Goal: Find specific page/section: Find specific page/section

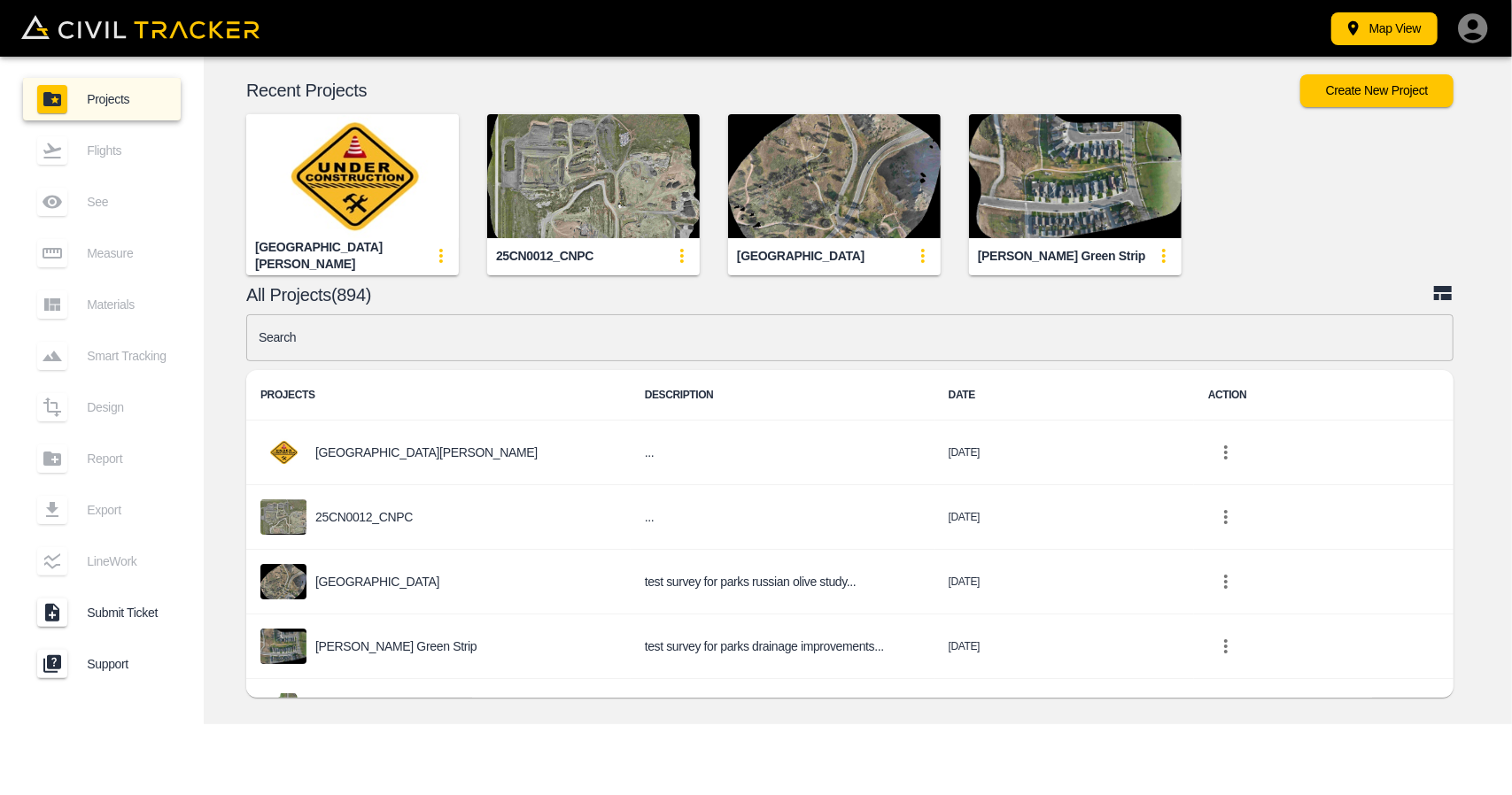
click at [549, 326] on input "text" at bounding box center [849, 337] width 1208 height 47
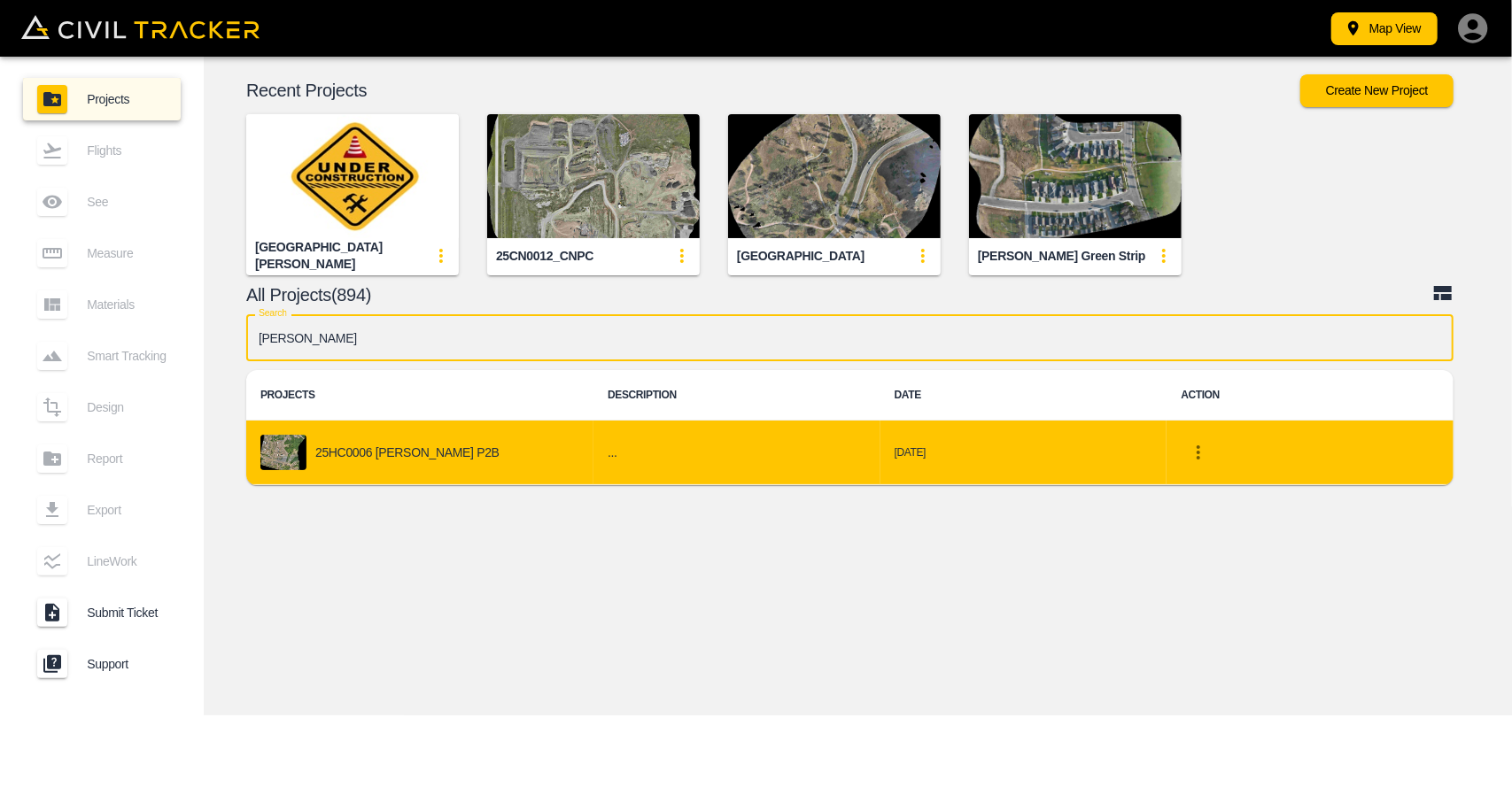
type input "[PERSON_NAME]"
click at [456, 461] on div "25HC0006 [PERSON_NAME] P2B" at bounding box center [420, 452] width 319 height 36
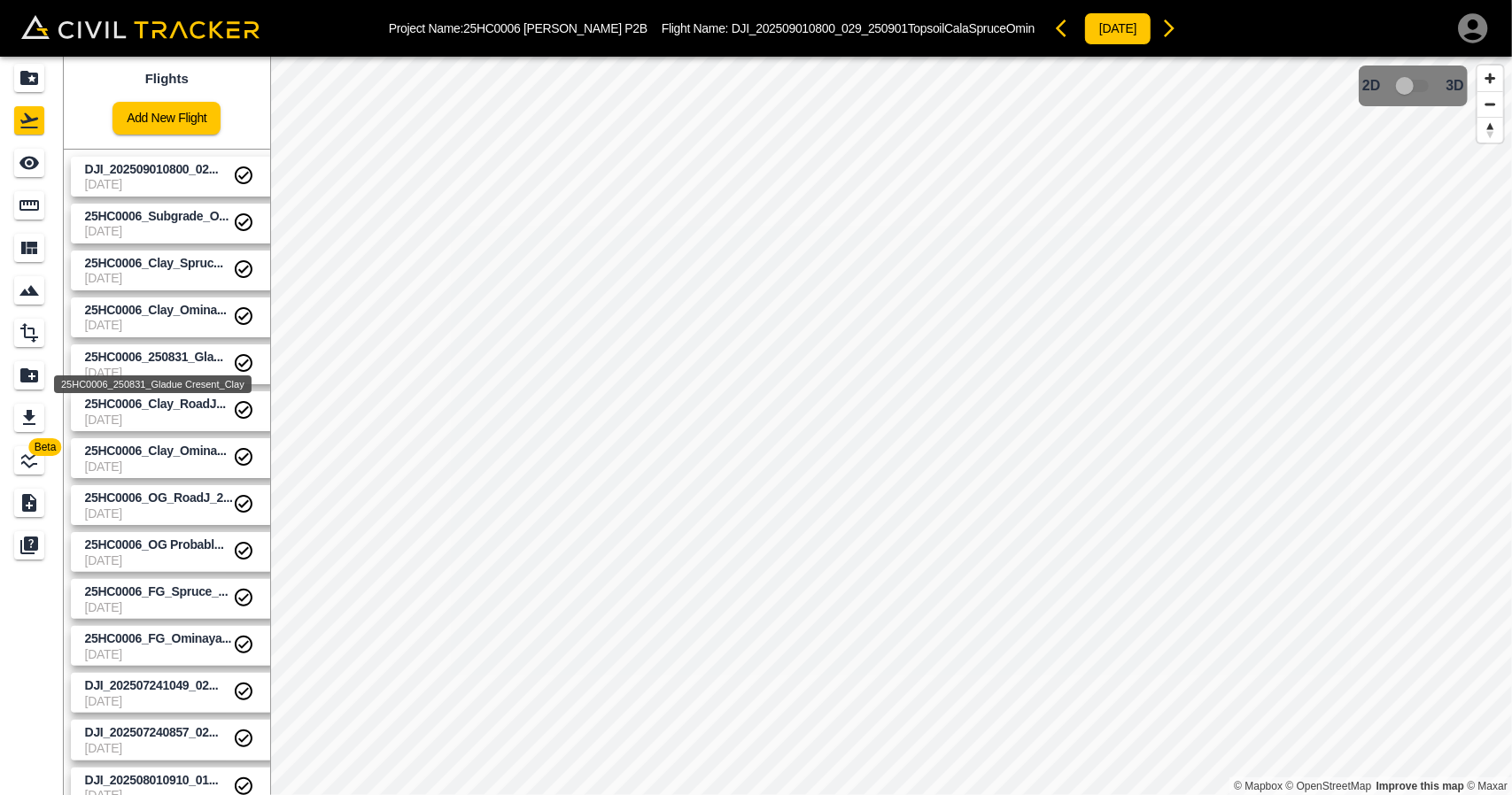
click at [176, 350] on span "25HC0006_250831_Gla..." at bounding box center [154, 357] width 138 height 15
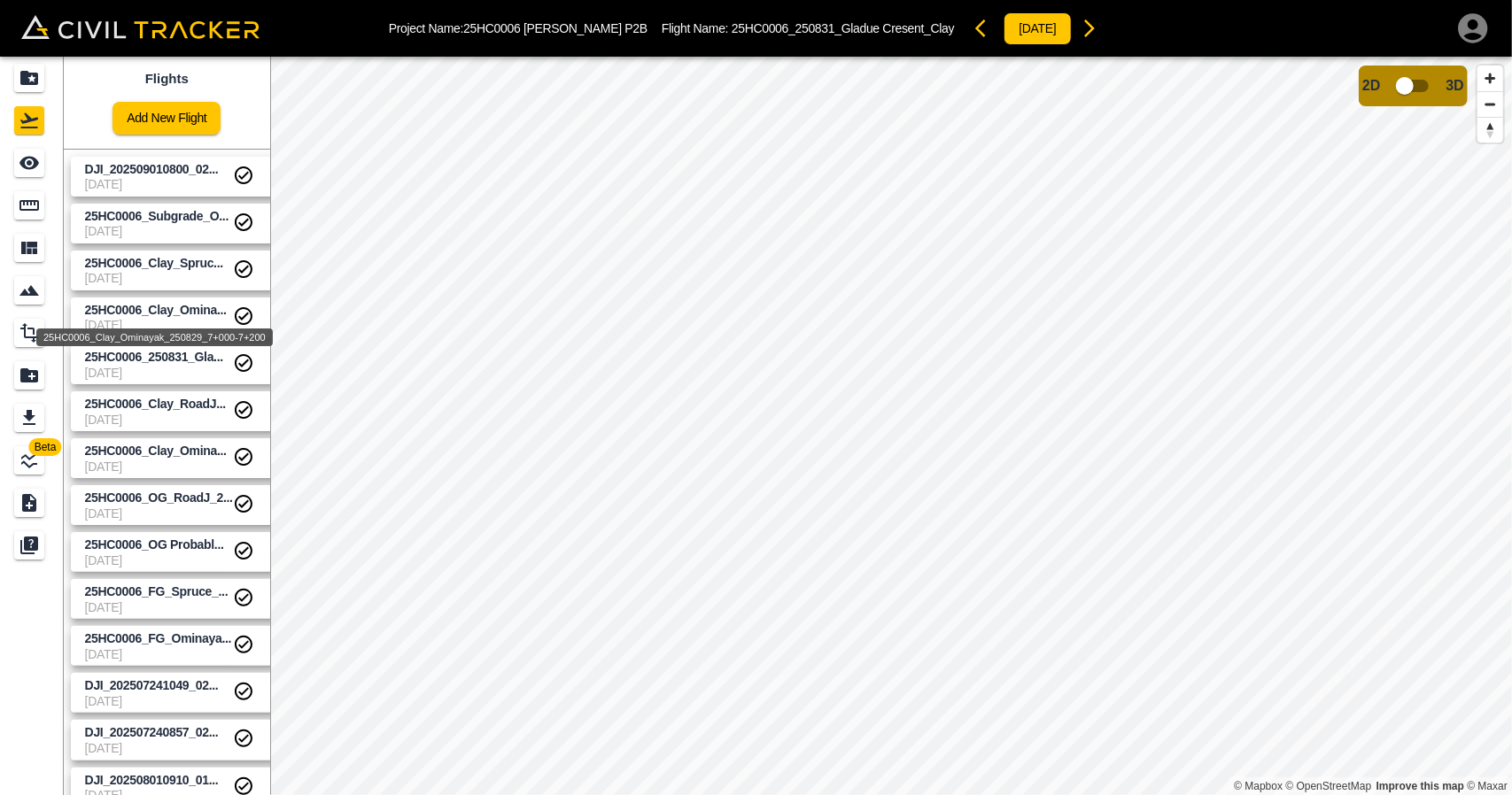
click at [170, 313] on span "25HC0006_Clay_Omina..." at bounding box center [155, 310] width 142 height 15
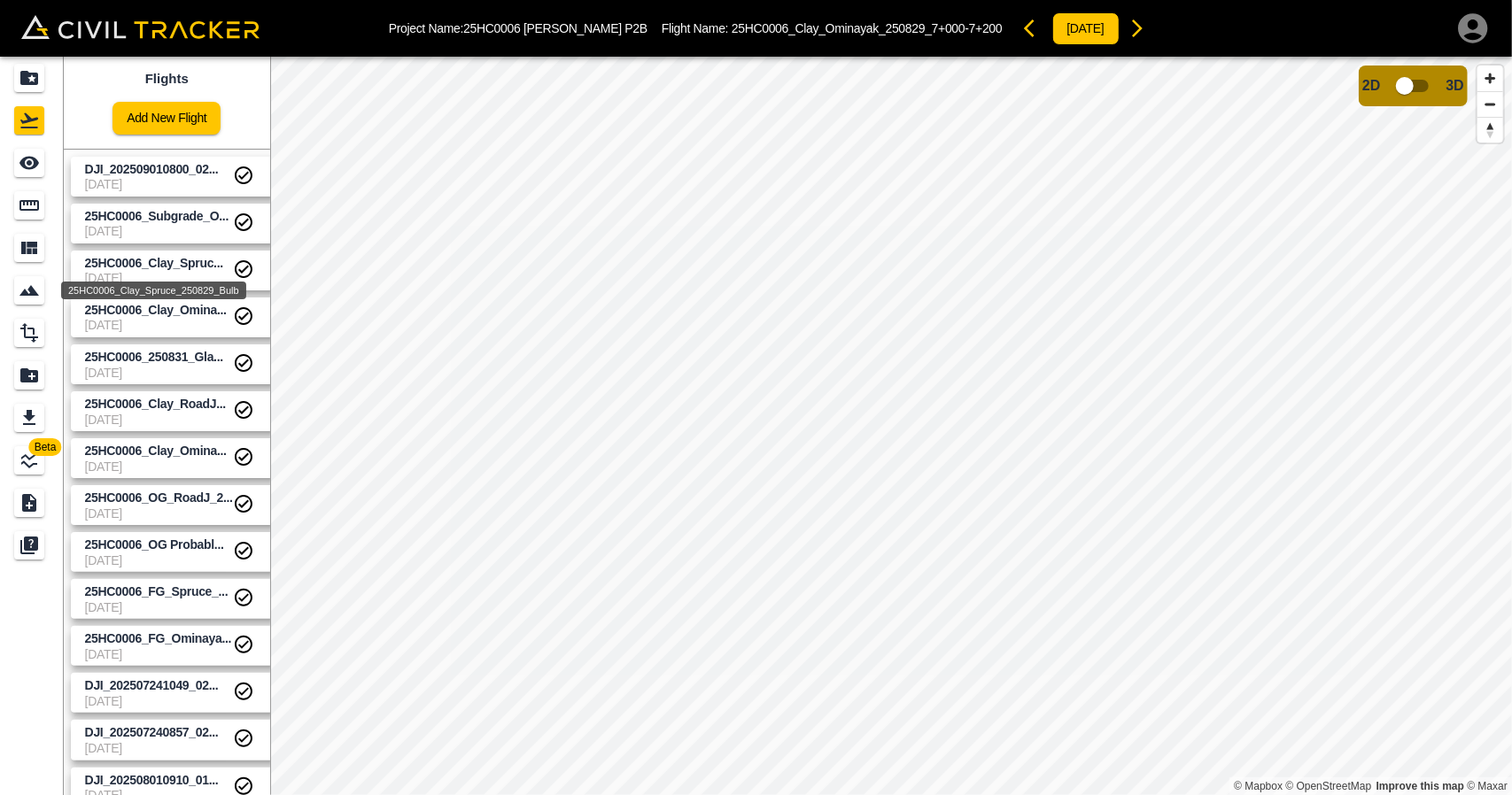
click at [163, 256] on span "25HC0006_Clay_Spruc..." at bounding box center [154, 263] width 138 height 15
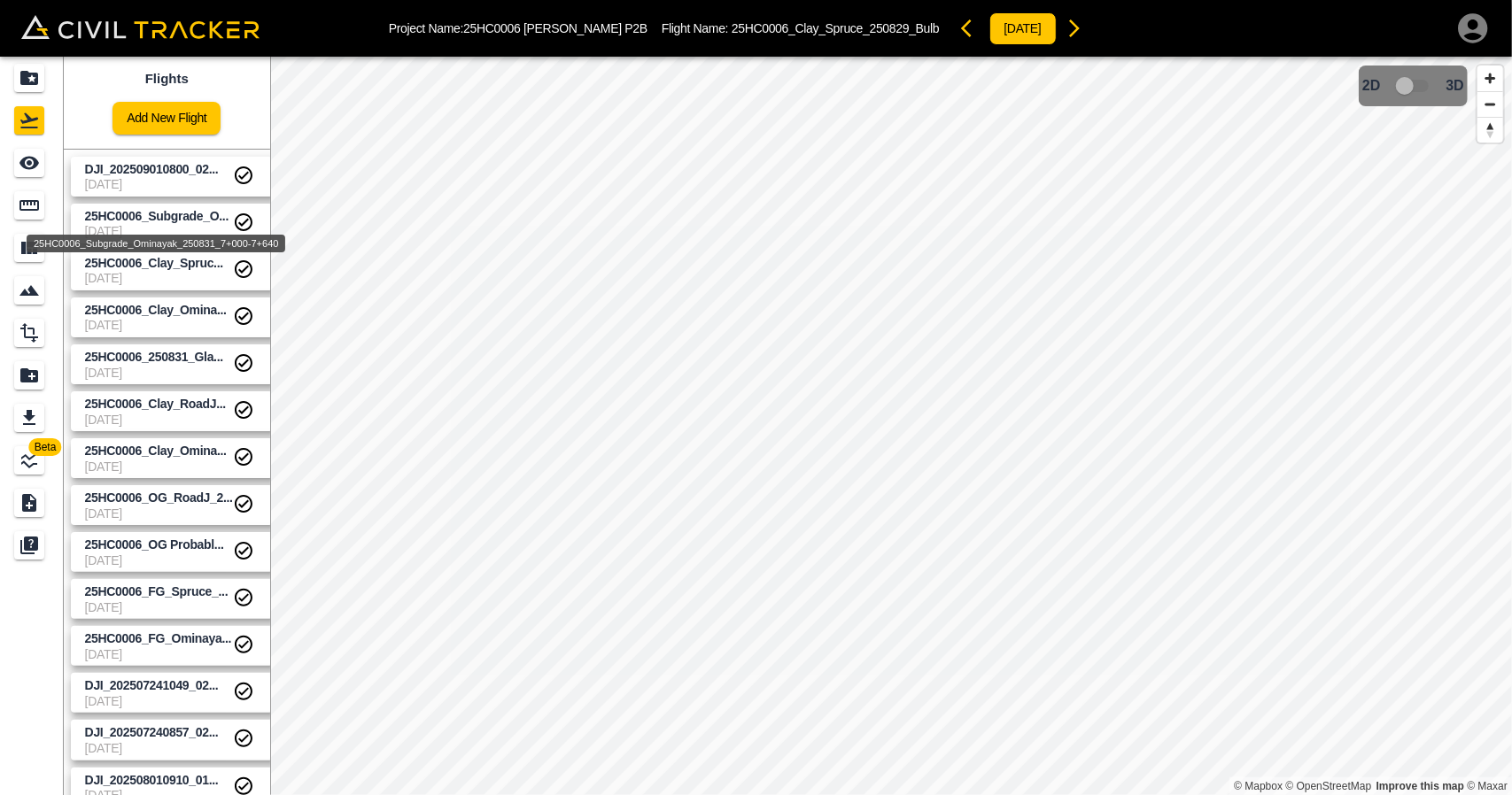
click at [162, 214] on span "25HC0006_Subgrade_O..." at bounding box center [156, 217] width 144 height 15
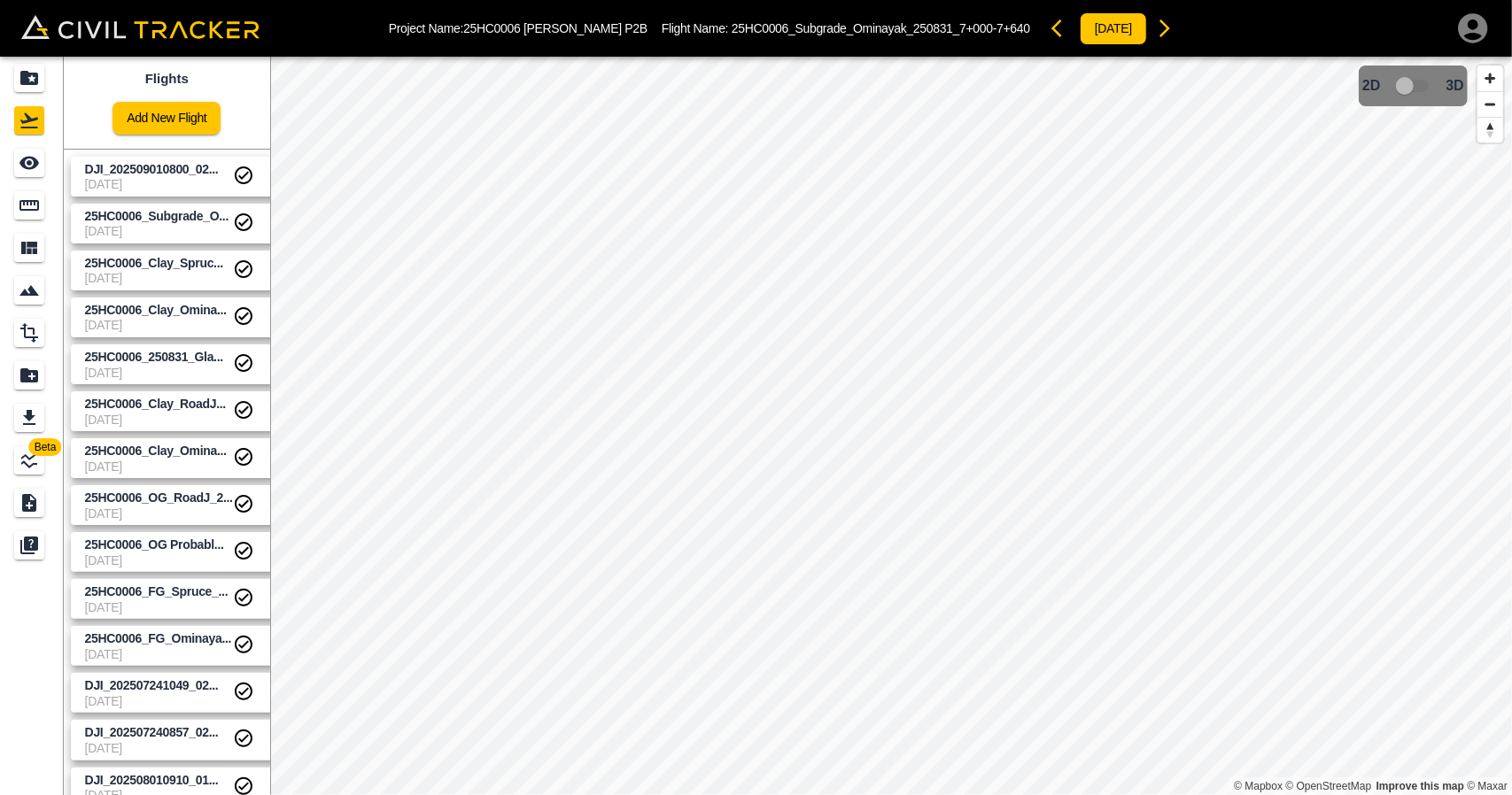
click at [161, 177] on span "[DATE]" at bounding box center [159, 185] width 148 height 15
click at [197, 352] on span "25HC0006_250831_Gla..." at bounding box center [154, 357] width 138 height 15
click at [177, 404] on span "25HC0006_Clay_RoadJ..." at bounding box center [155, 404] width 141 height 15
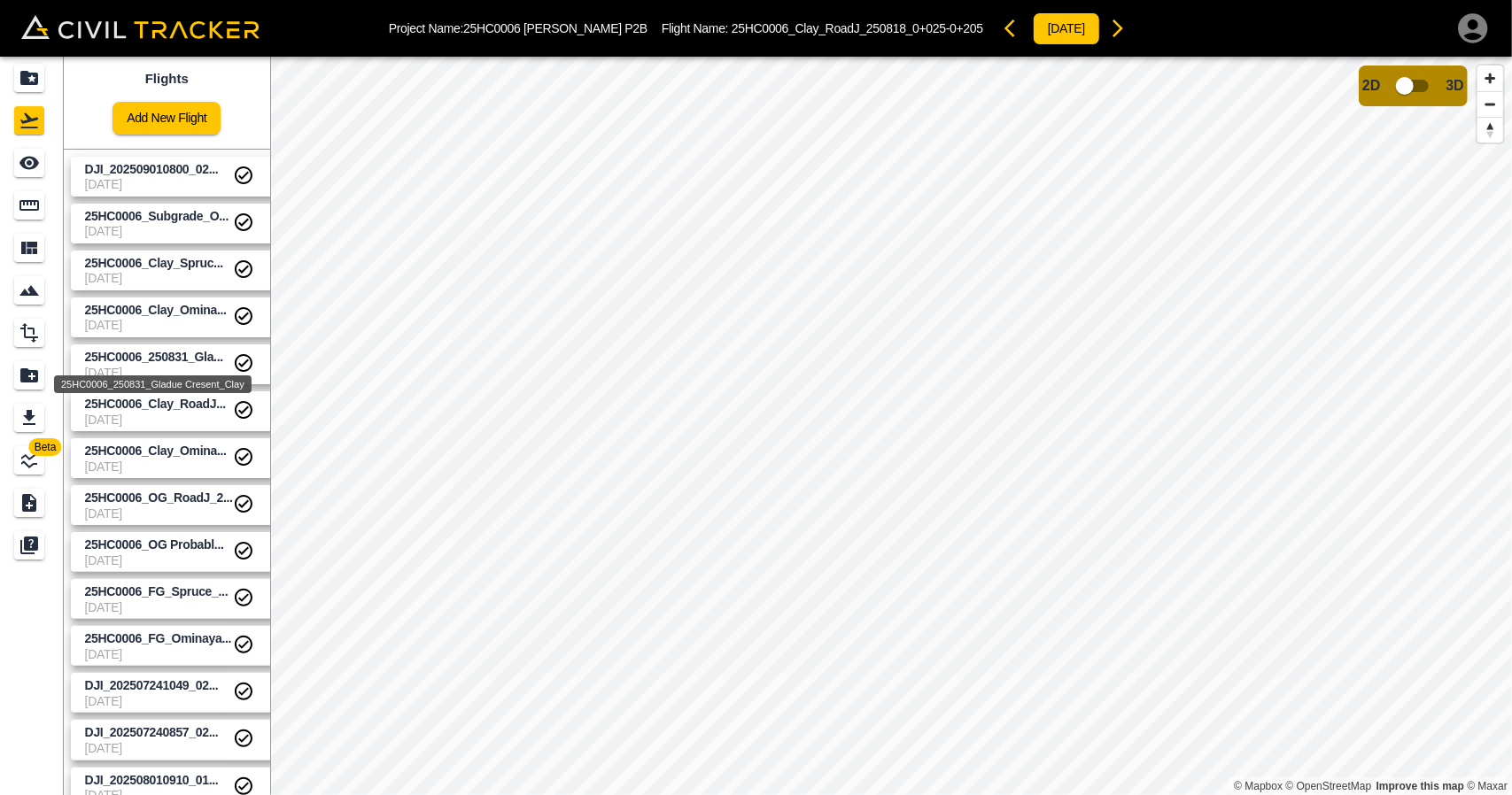
click at [181, 351] on span "25HC0006_250831_Gla..." at bounding box center [154, 357] width 138 height 15
click at [1403, 98] on input "checkbox" at bounding box center [1404, 86] width 101 height 34
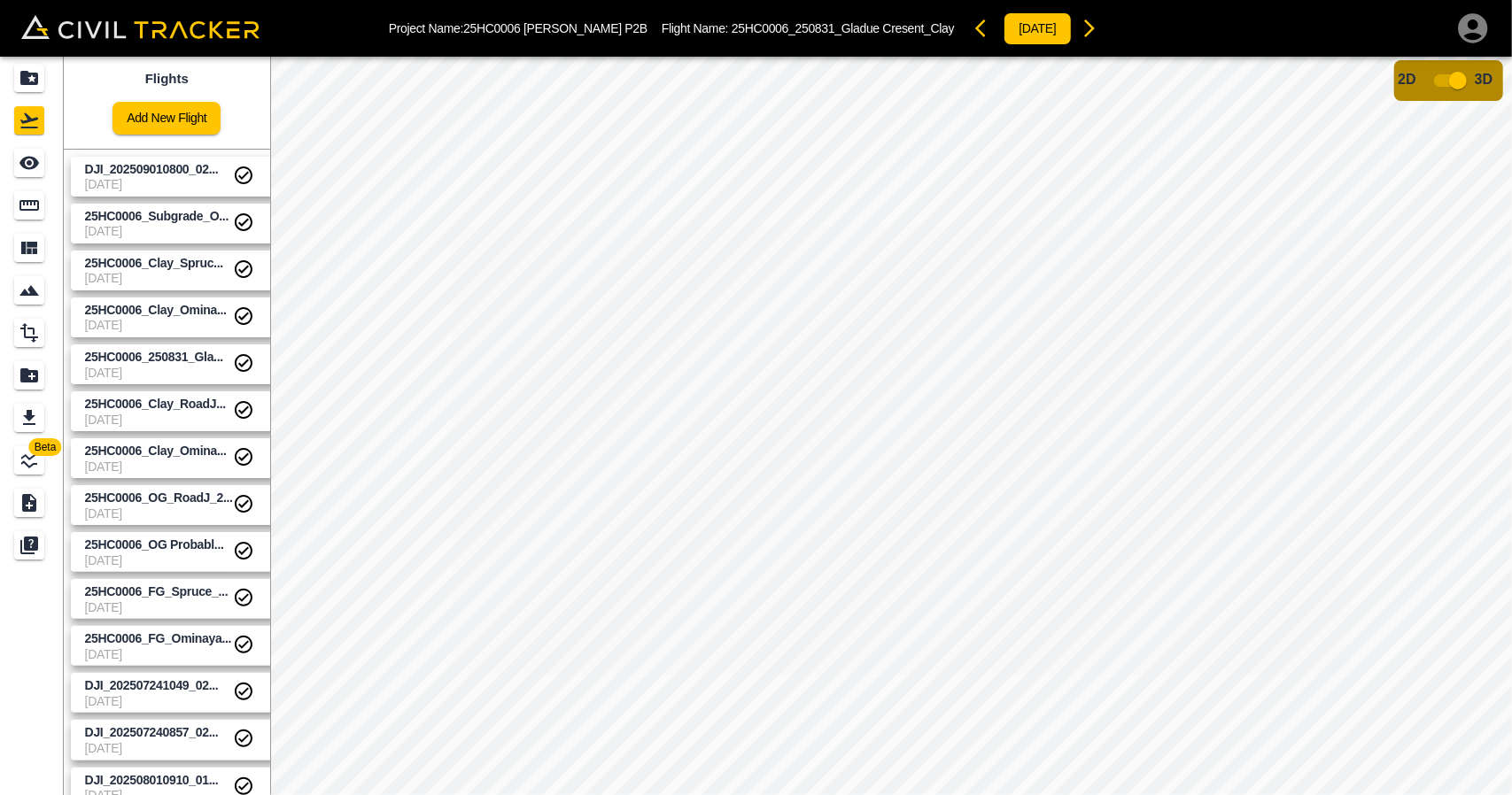
drag, startPoint x: 1453, startPoint y: 73, endPoint x: 1392, endPoint y: 56, distance: 63.3
click at [1453, 75] on input "checkbox" at bounding box center [1457, 80] width 101 height 34
click at [34, 73] on icon "Projects" at bounding box center [28, 79] width 17 height 15
